Goal: Task Accomplishment & Management: Manage account settings

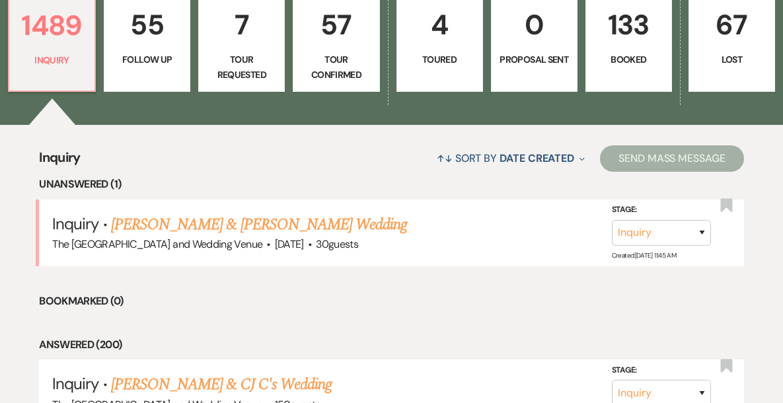
scroll to position [406, 0]
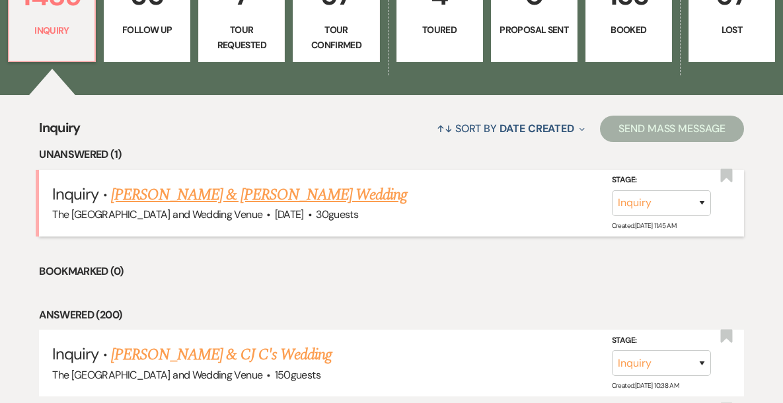
click at [296, 192] on link "[PERSON_NAME] & [PERSON_NAME] Wedding" at bounding box center [259, 195] width 296 height 24
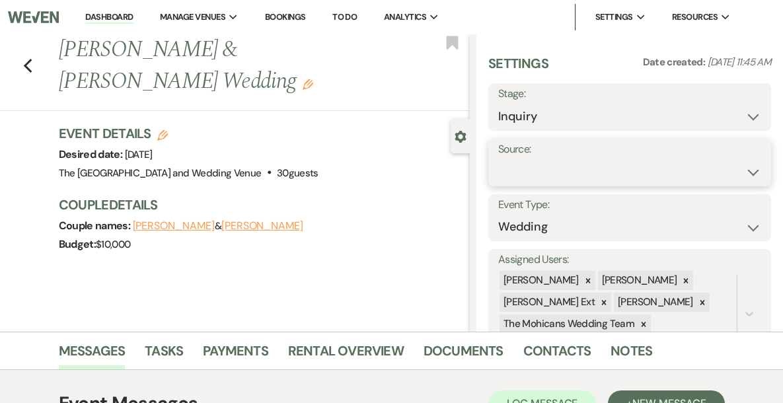
click at [630, 162] on select "Weven Venue Website Instagram Facebook Pinterest Google The Knot Wedding Wire H…" at bounding box center [629, 172] width 263 height 26
select select "5"
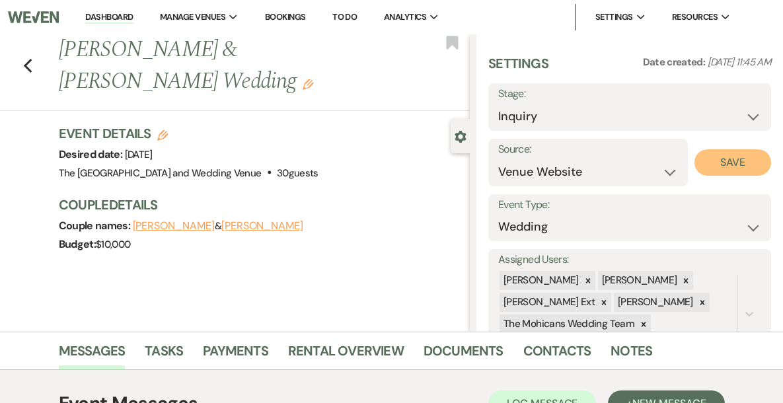
click at [725, 167] on button "Save" at bounding box center [732, 162] width 77 height 26
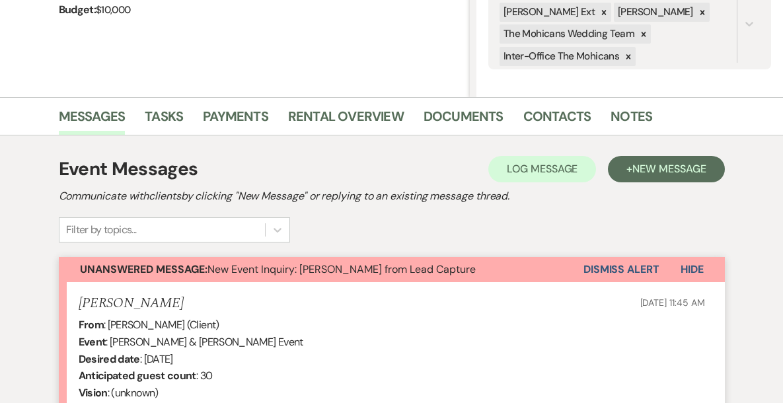
scroll to position [254, 0]
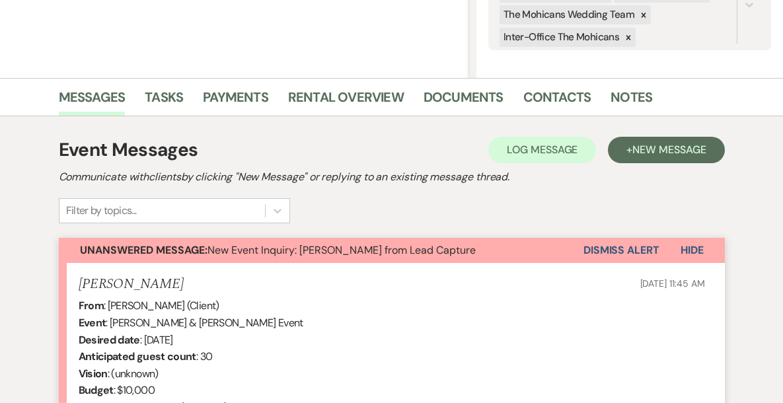
click at [639, 250] on button "Dismiss Alert" at bounding box center [621, 250] width 76 height 25
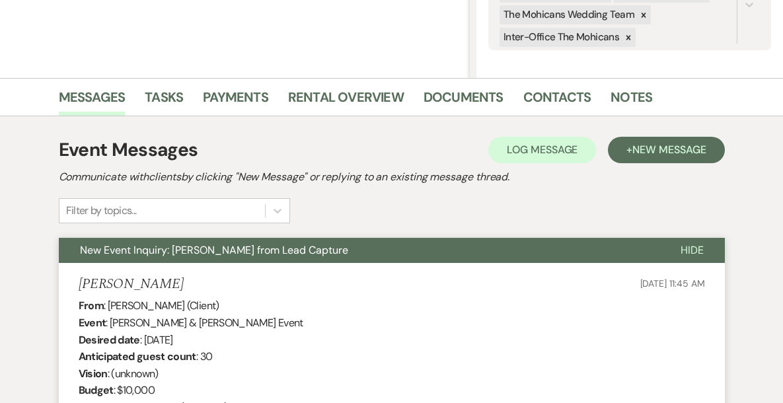
scroll to position [0, 0]
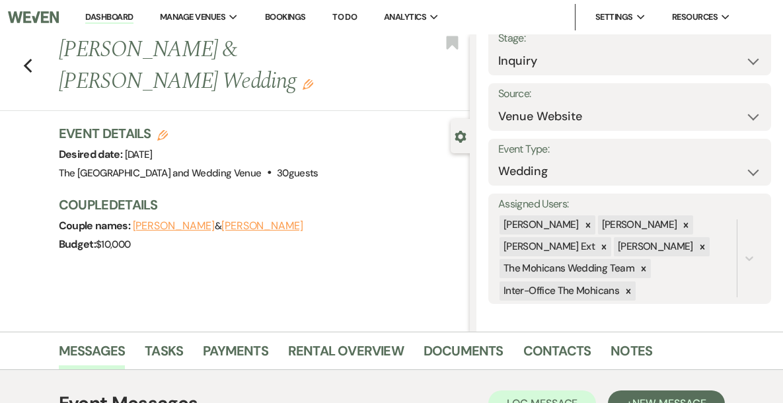
click at [133, 17] on link "Dashboard" at bounding box center [109, 17] width 48 height 13
